Goal: Information Seeking & Learning: Find contact information

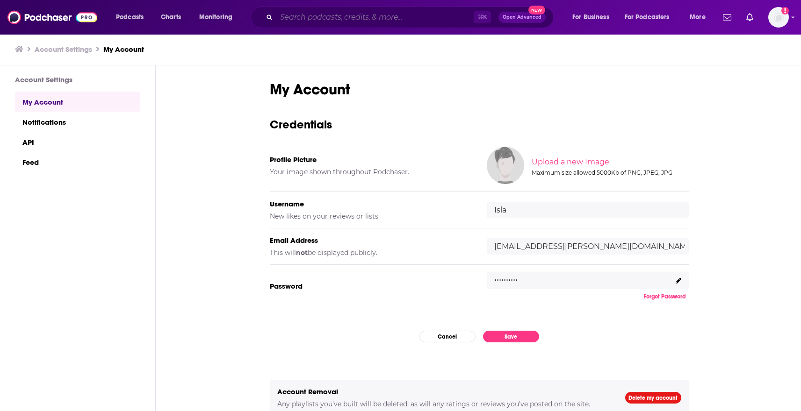
click at [303, 13] on input "Search podcasts, credits, & more..." at bounding box center [374, 17] width 197 height 15
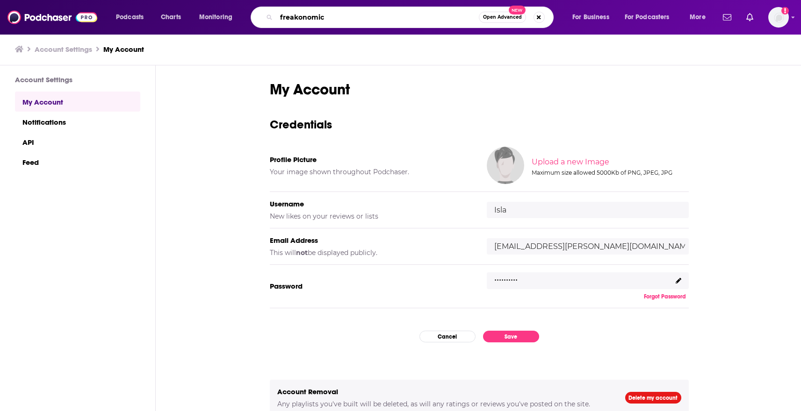
type input "freakonomics"
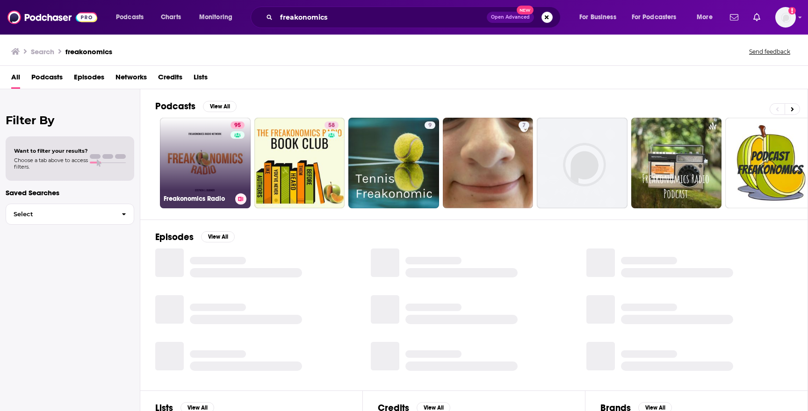
click at [221, 159] on link "95 Freakonomics Radio" at bounding box center [205, 163] width 91 height 91
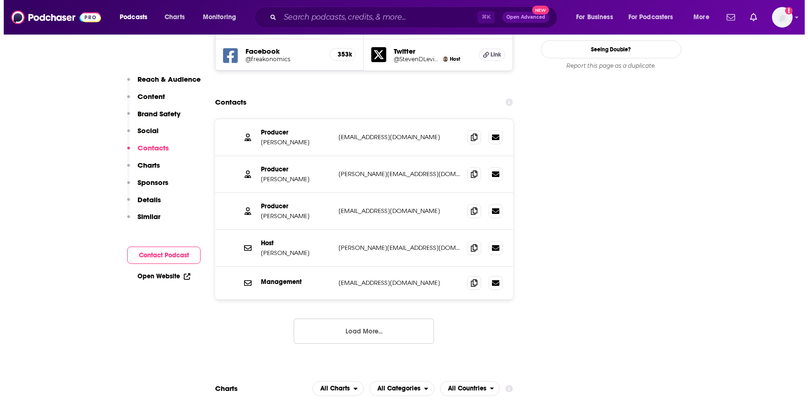
scroll to position [1111, 0]
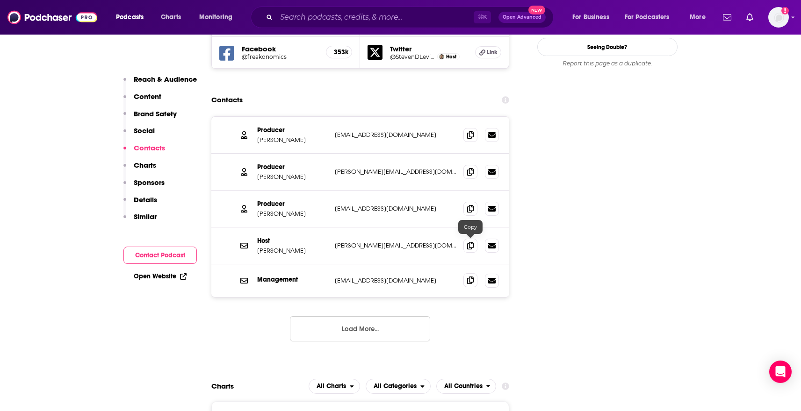
click at [470, 277] on icon at bounding box center [470, 280] width 7 height 7
click at [469, 131] on icon at bounding box center [470, 134] width 7 height 7
click at [474, 205] on icon at bounding box center [474, 208] width 7 height 7
